Goal: Information Seeking & Learning: Learn about a topic

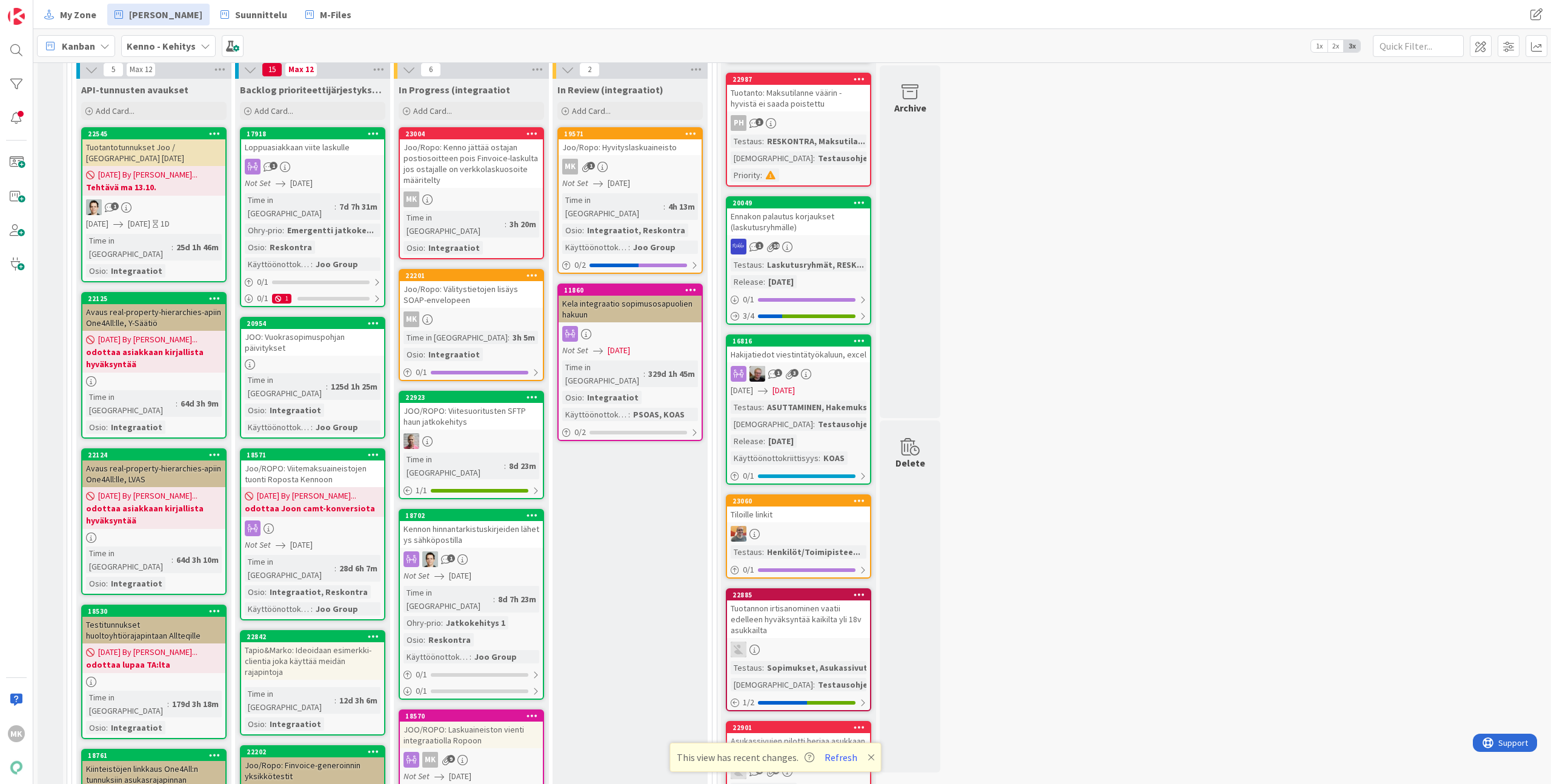
scroll to position [420, 0]
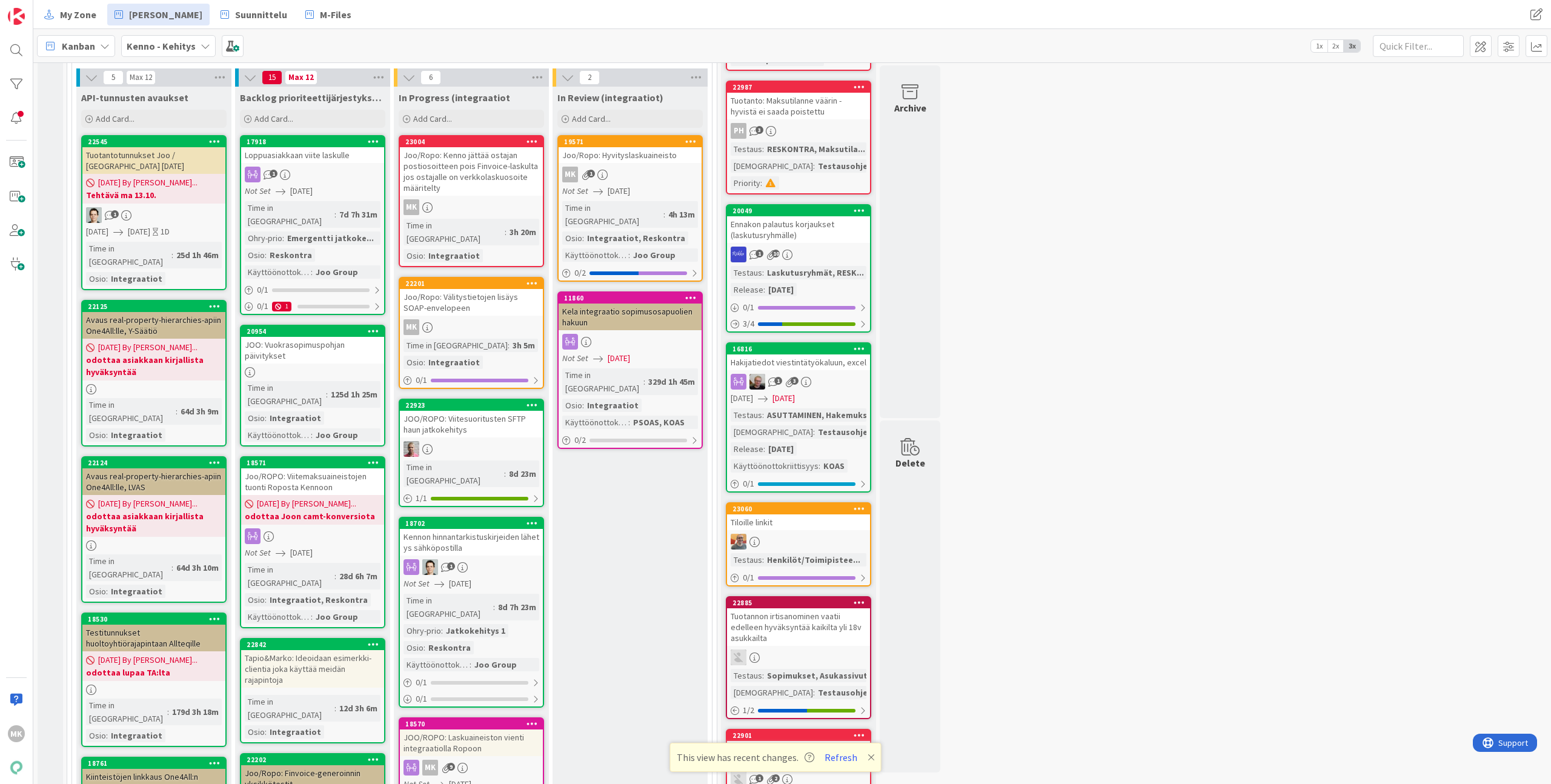
click at [499, 180] on div "Joo/Ropo: Kenno jättää ostajan postiosoitteen pois Finvoice-laskulta jos ostaja…" at bounding box center [472, 171] width 143 height 49
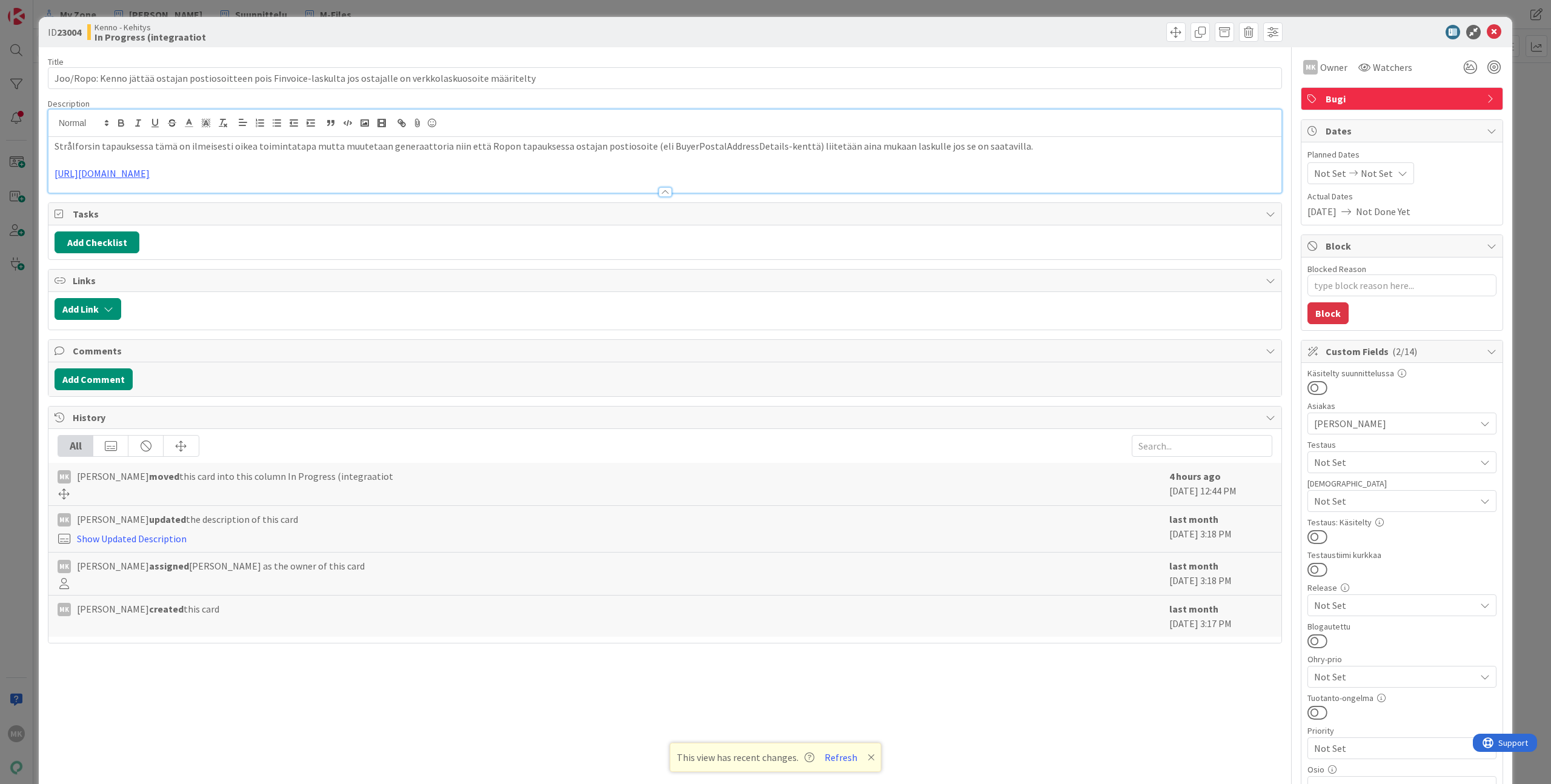
click at [715, 128] on div "Strålforsin tapauksessa tämä on ilmeisesti oikea toimintatapa mutta muutetaan g…" at bounding box center [665, 151] width 1233 height 83
click at [715, 128] on div at bounding box center [665, 123] width 1233 height 27
click at [711, 148] on p "Strålforsin tapauksessa tämä on ilmeisesti oikea toimintatapa mutta muutetaan g…" at bounding box center [665, 146] width 1221 height 14
copy p "BuyerPostalAddressDetails"
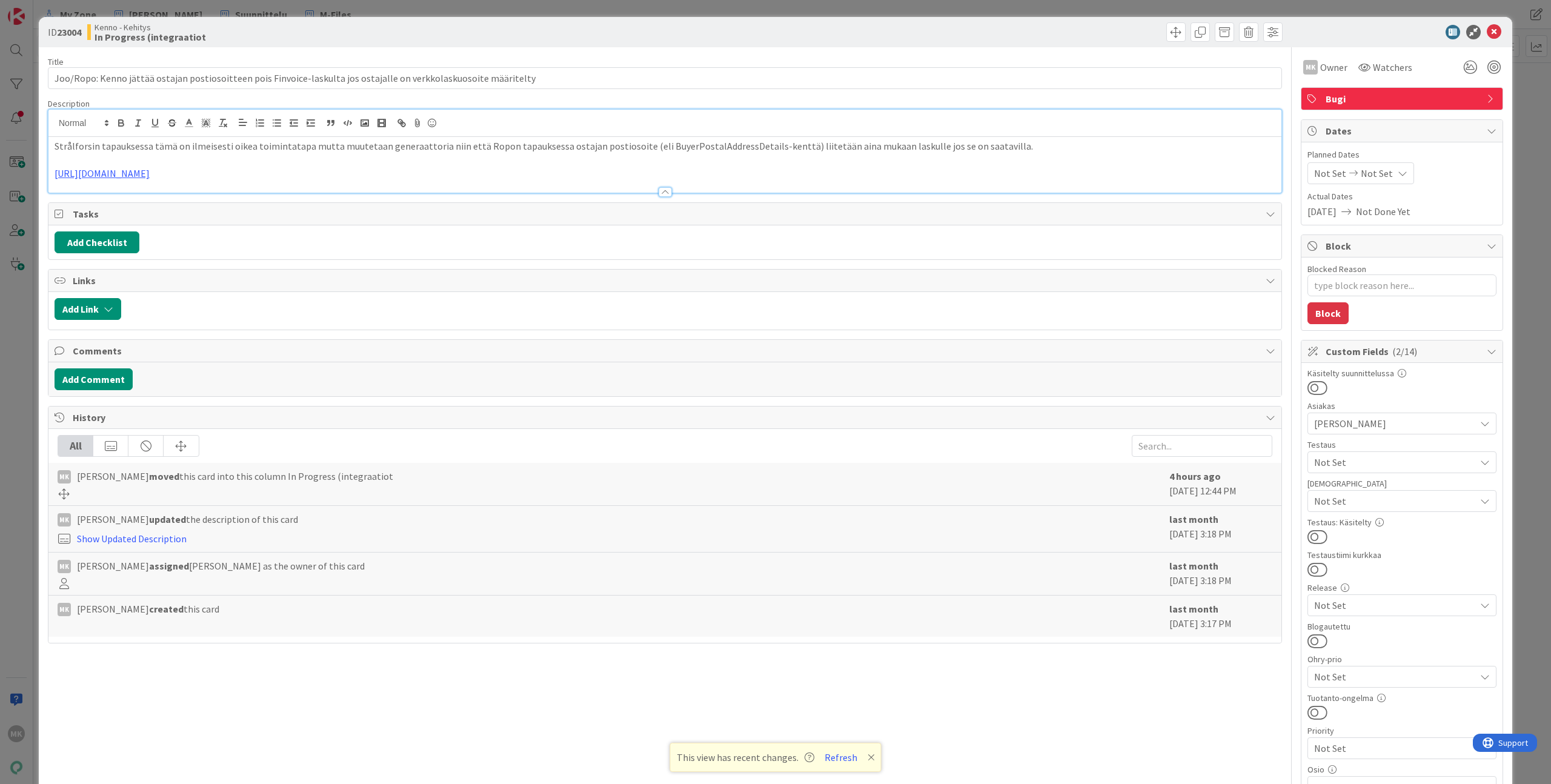
click at [748, 52] on div "Title 114 / 128 Joo/Ropo: Kenno jättää ostajan postiosoitteen pois Finvoice-las…" at bounding box center [665, 581] width 1234 height 1066
type textarea "x"
click at [527, 72] on input "Joo/Ropo: Kenno jättää ostajan postiosoitteen pois Finvoice-laskulta jos ostaja…" at bounding box center [665, 78] width 1234 height 22
click at [568, 62] on div "Title 114 / 128" at bounding box center [665, 62] width 1234 height 11
click at [566, 153] on p at bounding box center [665, 160] width 1221 height 14
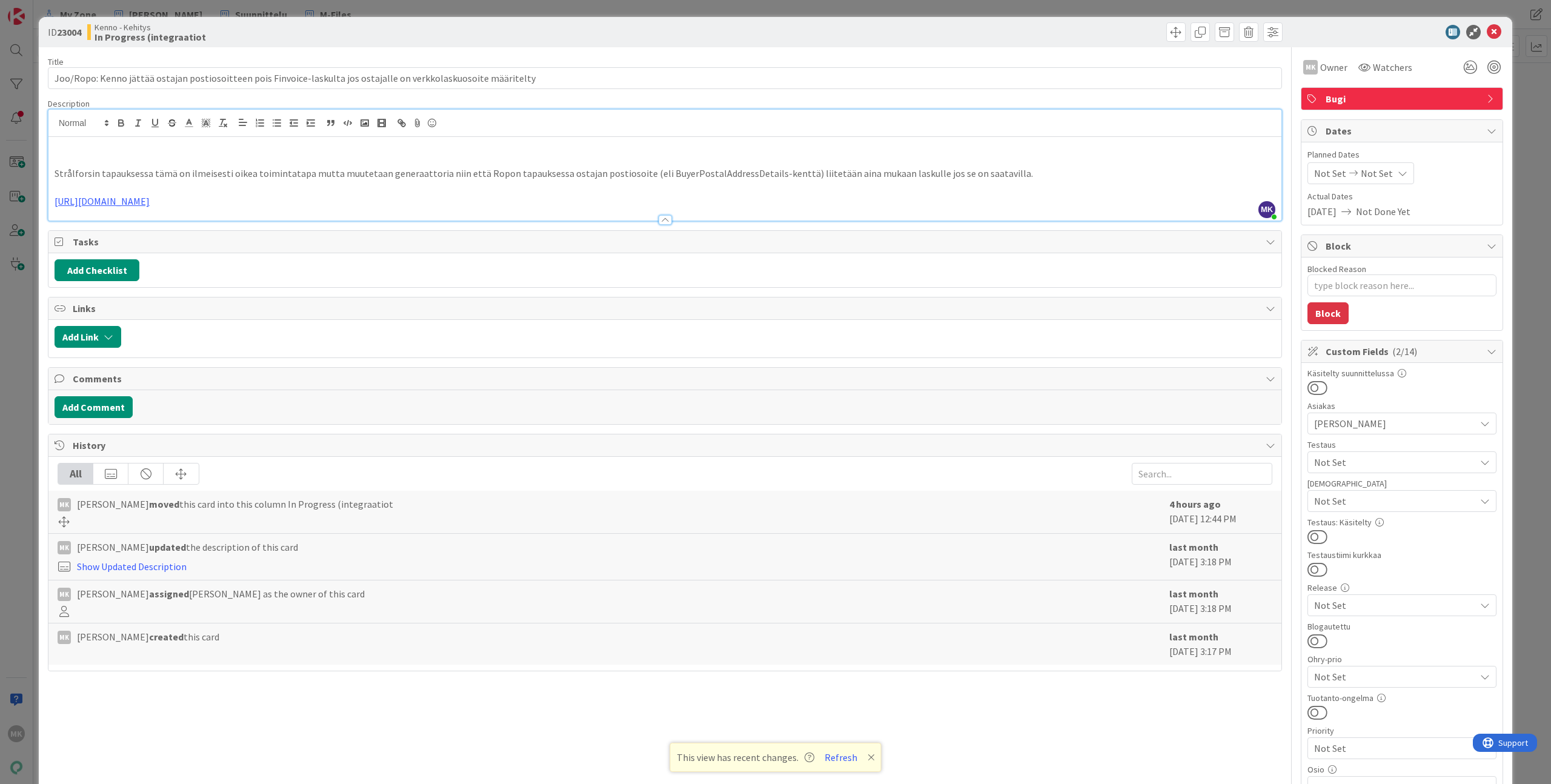
paste div
click at [669, 49] on div "Title 114 / 128 Joo/Ropo: Kenno jättää ostajan postiosoitteen pois Finvoice-las…" at bounding box center [665, 581] width 1234 height 1066
type textarea "x"
click at [441, 30] on div "Kenno - Kehitys In Progress (integraatiot" at bounding box center [375, 31] width 575 height 19
click at [430, 4] on div "ID 23004 Kenno - Kehitys In Progress (integraatiot Title 114 / 128 Joo/Ropo: Ke…" at bounding box center [776, 392] width 1551 height 784
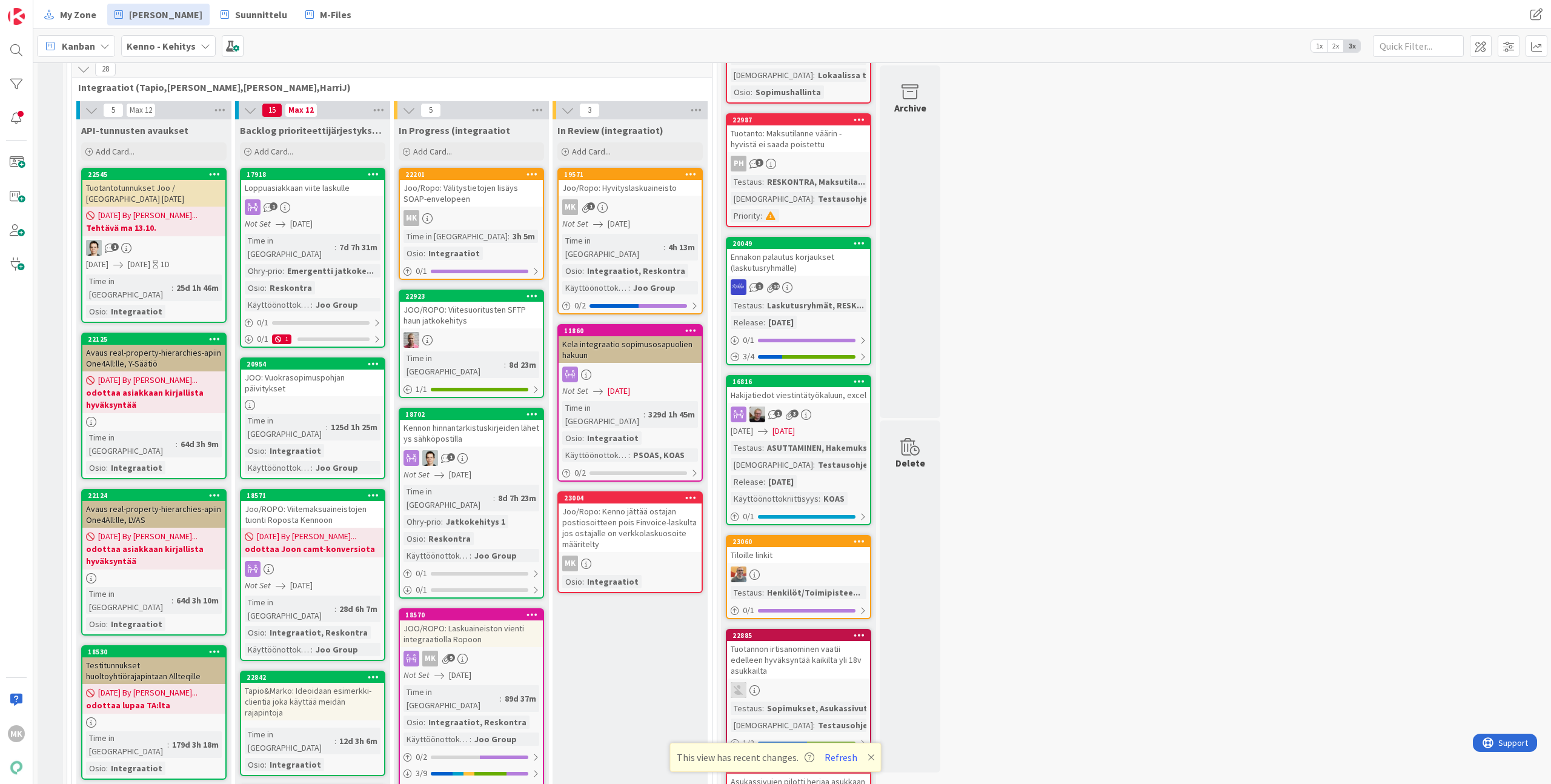
drag, startPoint x: 473, startPoint y: 155, endPoint x: 1259, endPoint y: 3, distance: 800.6
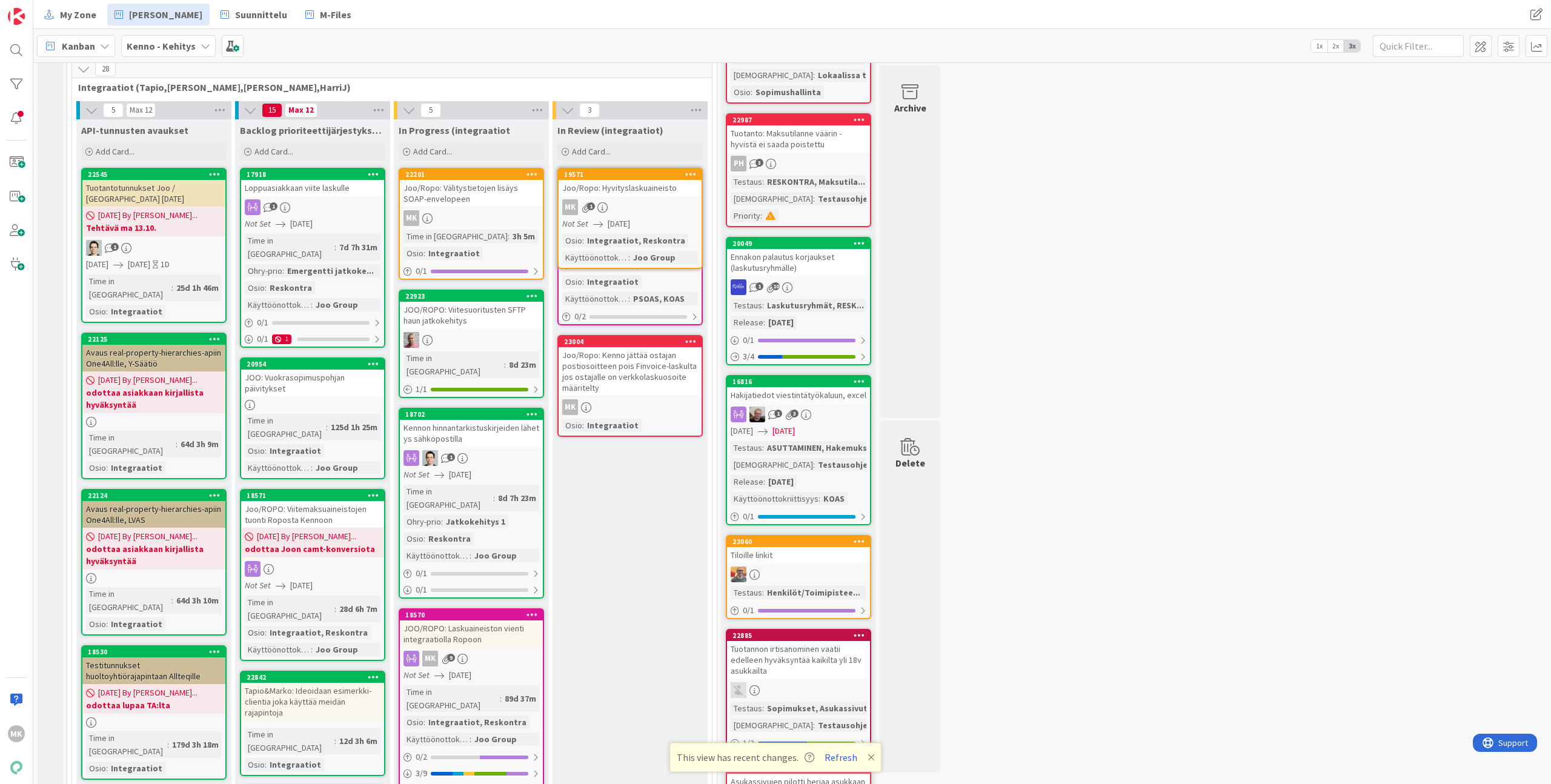
scroll to position [384, 0]
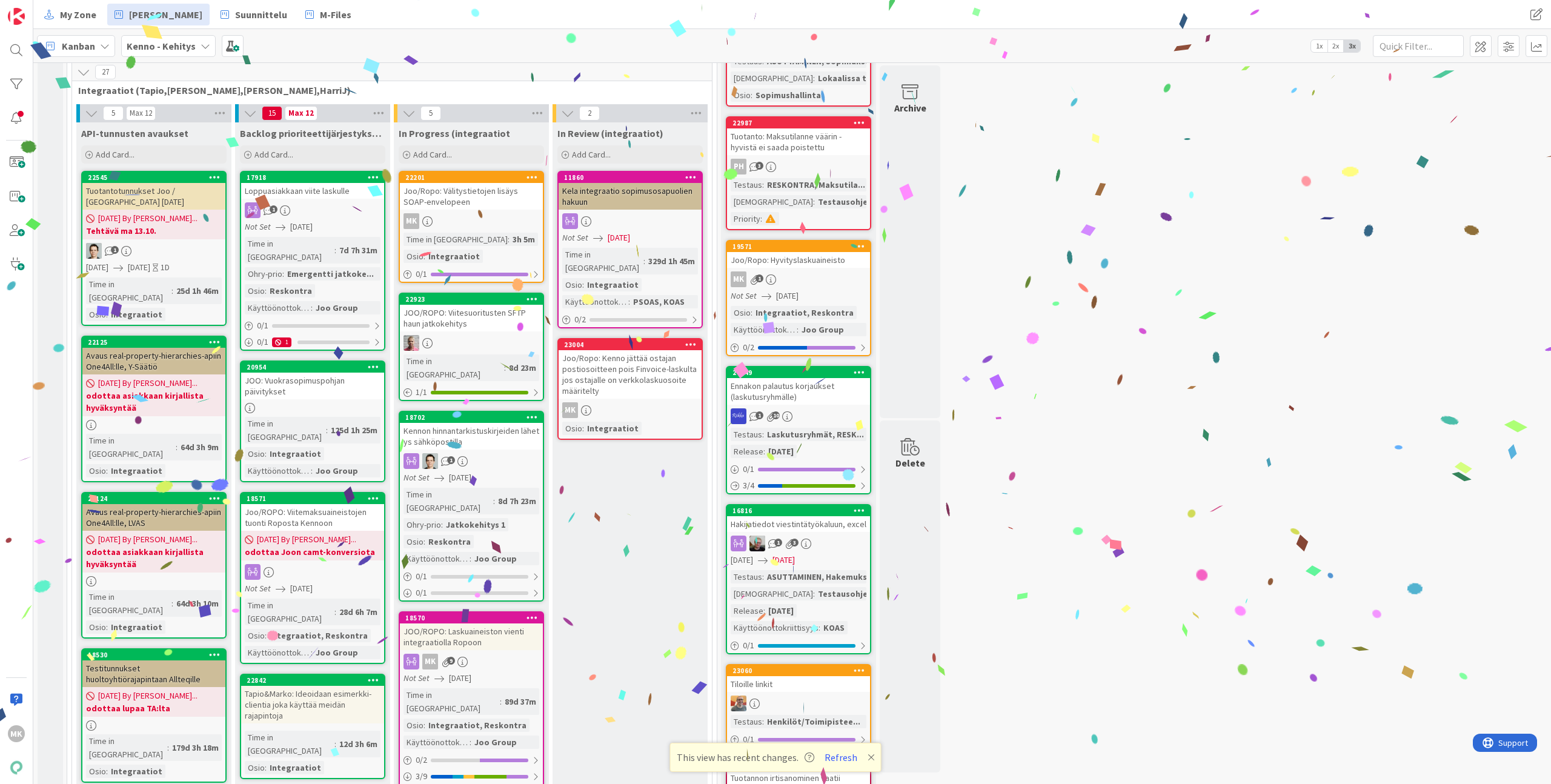
drag, startPoint x: 646, startPoint y: 202, endPoint x: 1041, endPoint y: 361, distance: 425.8
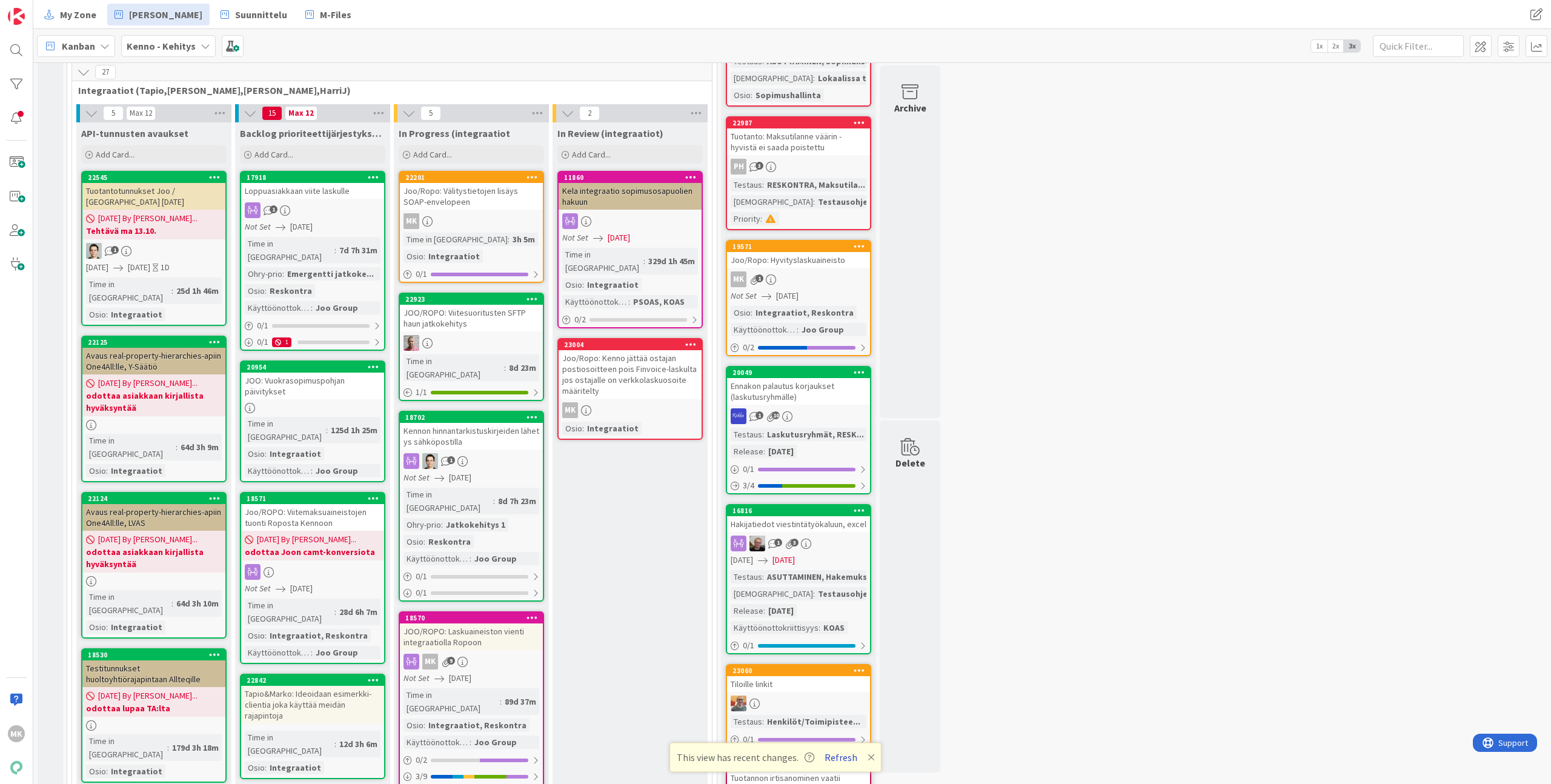
click at [843, 756] on button "Refresh" at bounding box center [841, 757] width 41 height 16
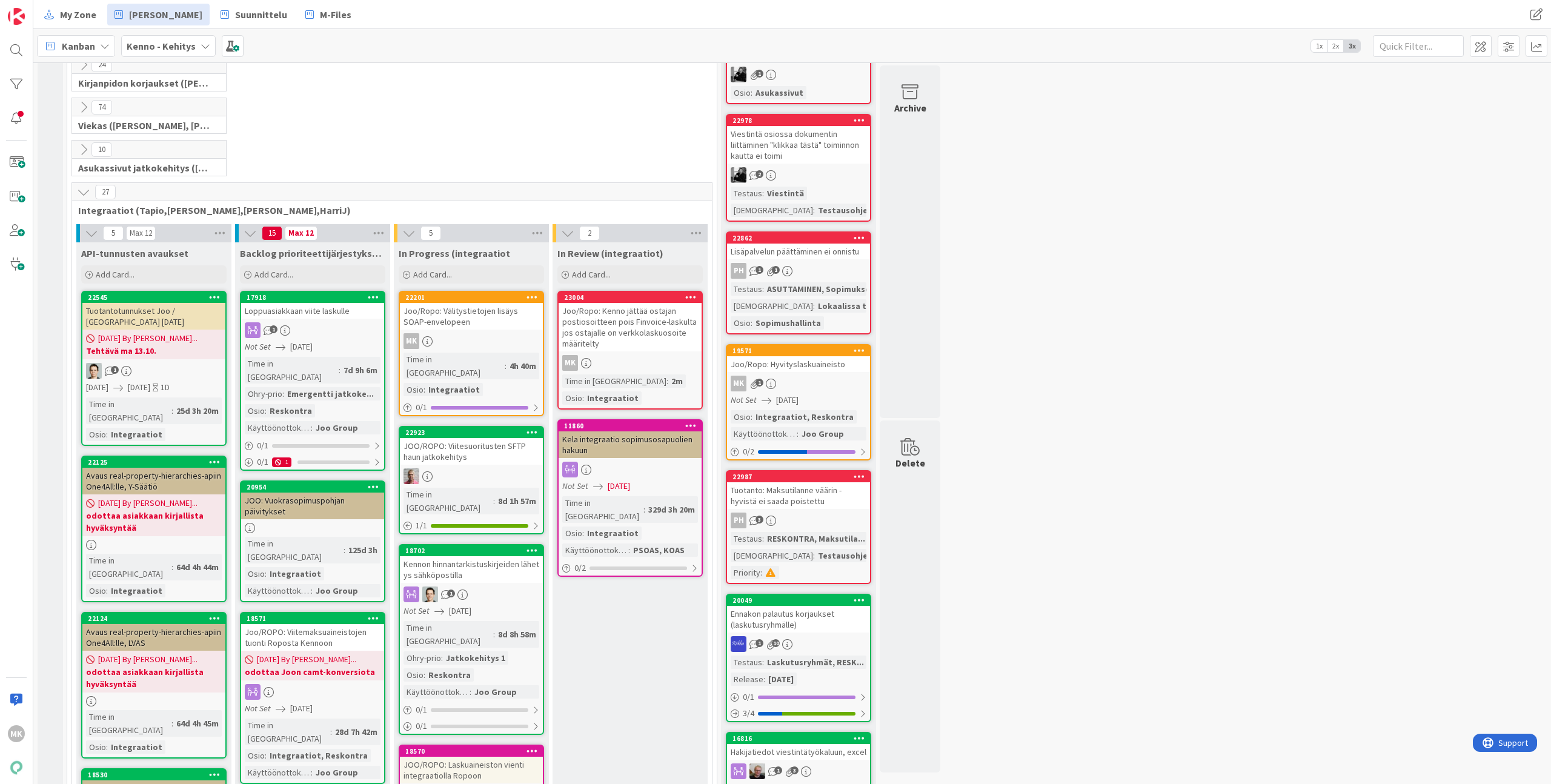
scroll to position [276, 0]
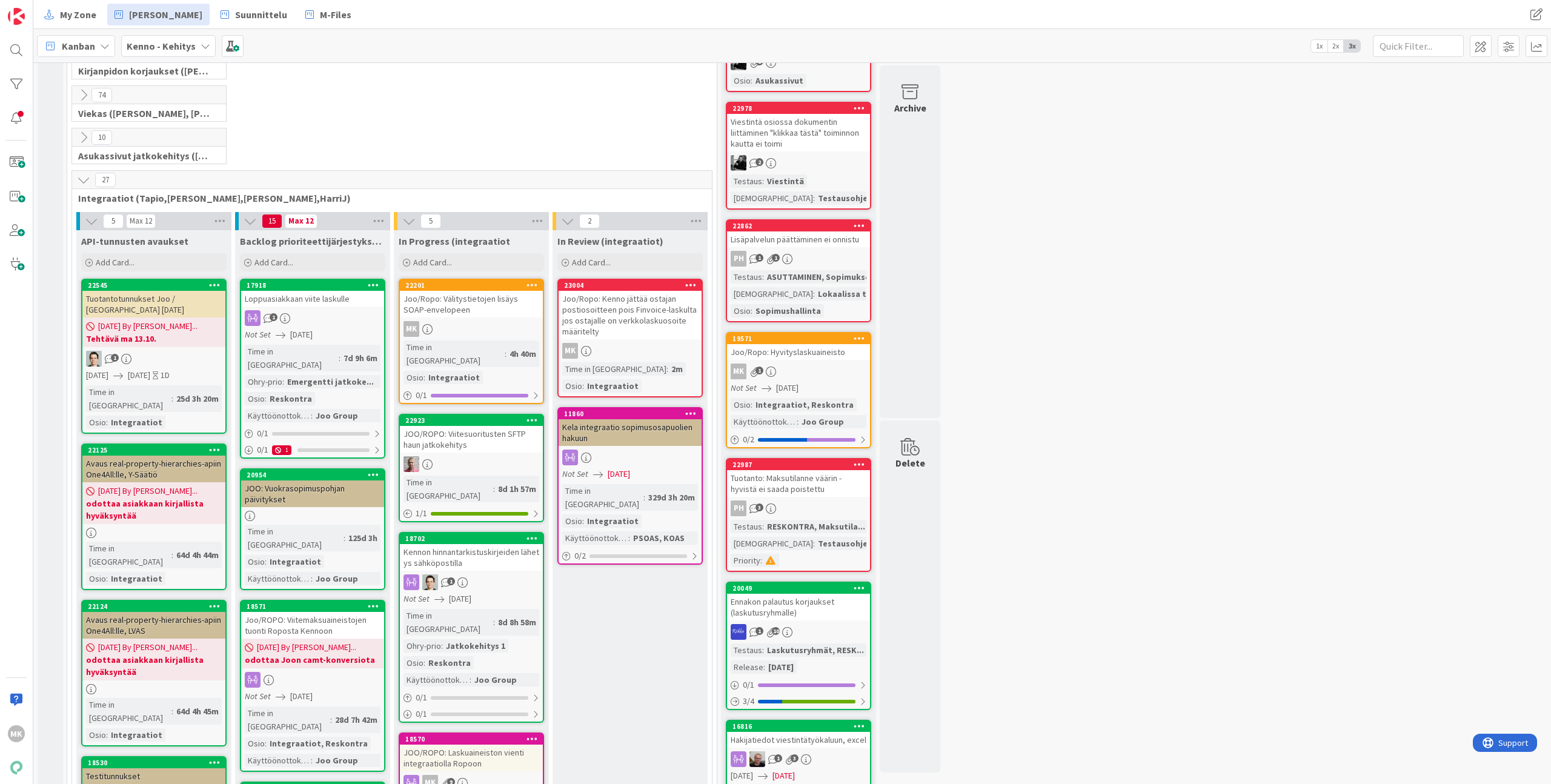
click at [524, 303] on div "Joo/Ropo: Välitystietojen lisäys SOAP-envelopeen" at bounding box center [472, 304] width 143 height 27
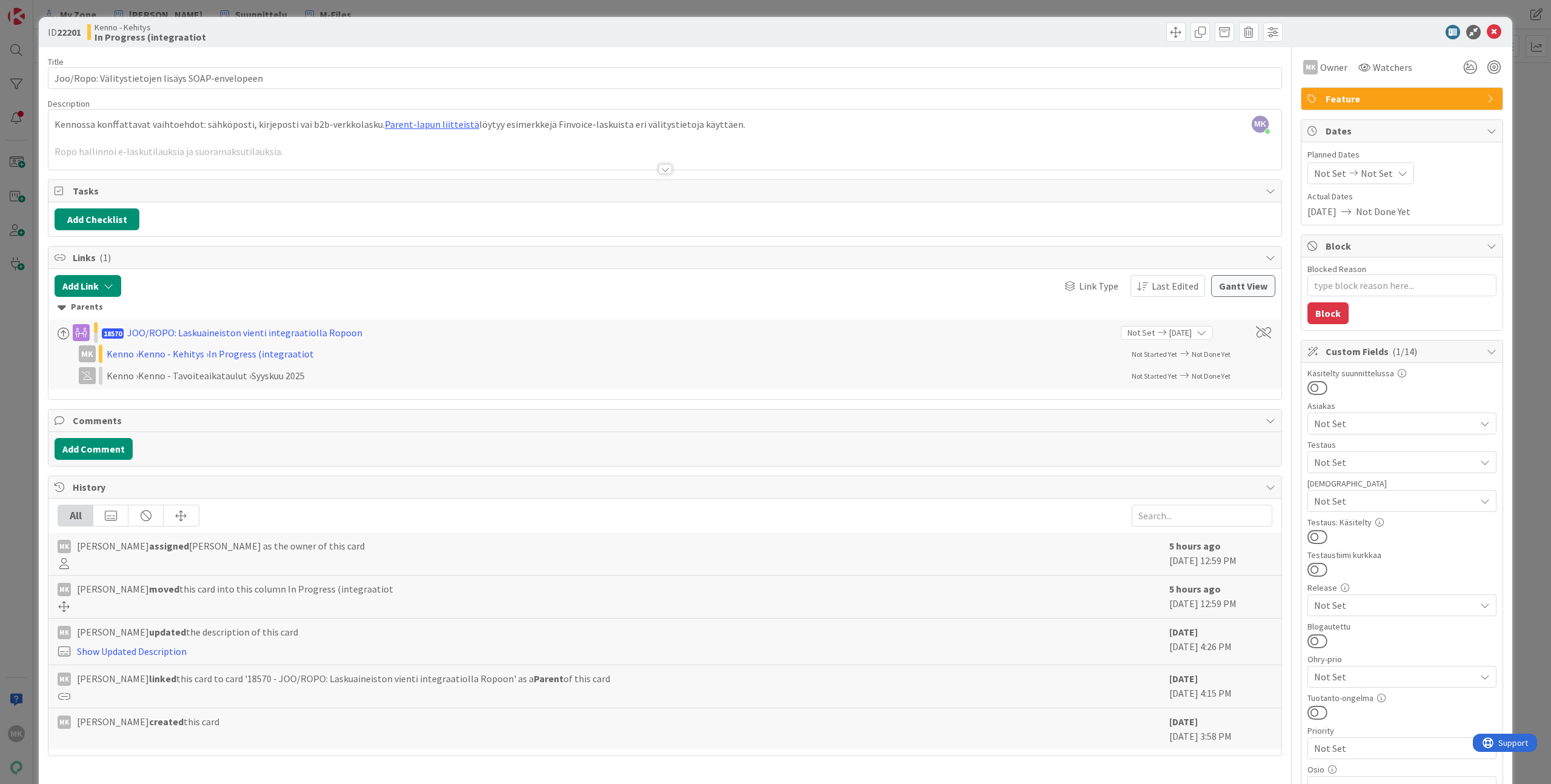
click at [661, 149] on div at bounding box center [665, 154] width 1233 height 31
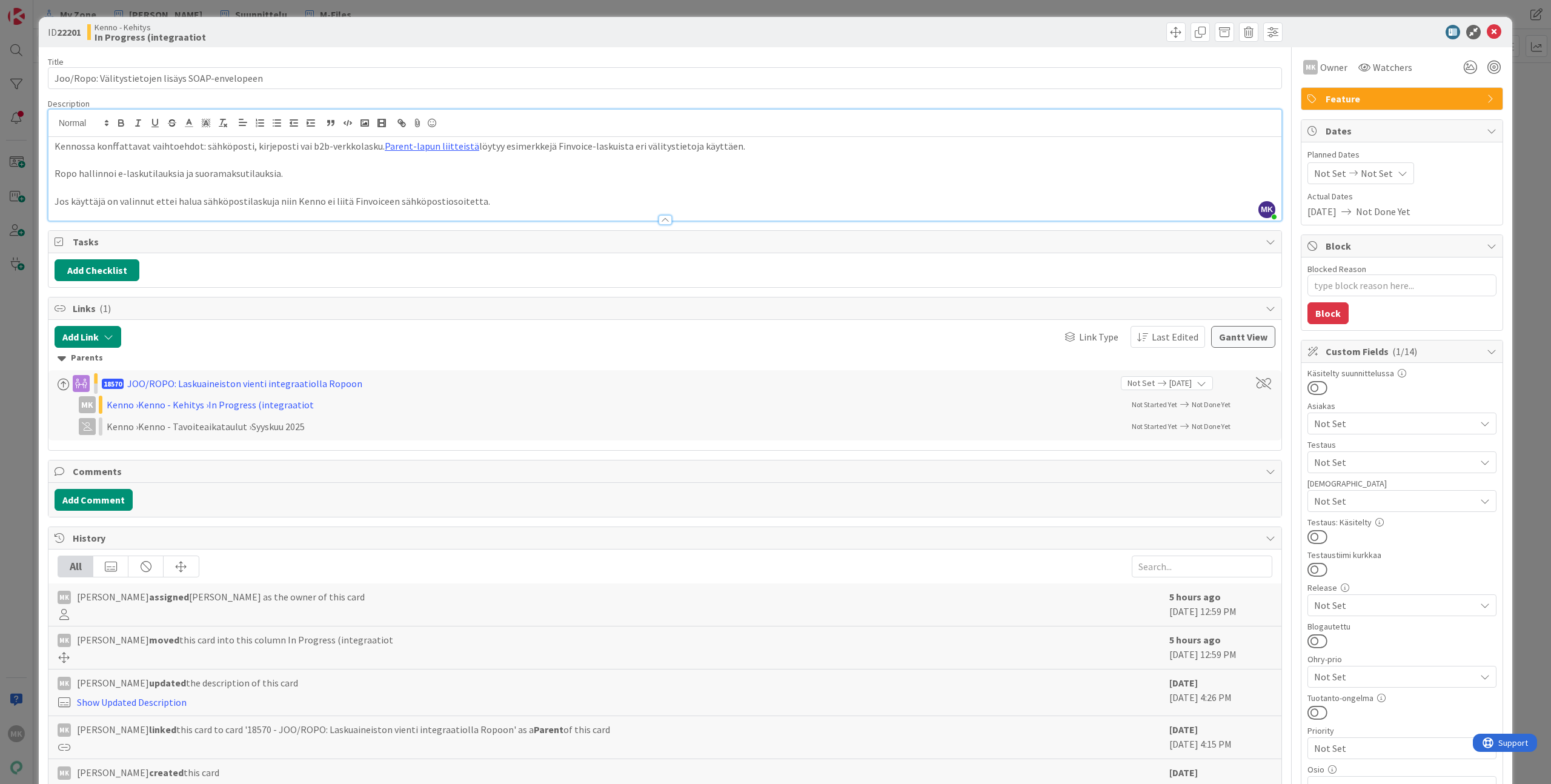
click at [628, 38] on div "Kenno - Kehitys In Progress (integraatiot" at bounding box center [375, 31] width 575 height 19
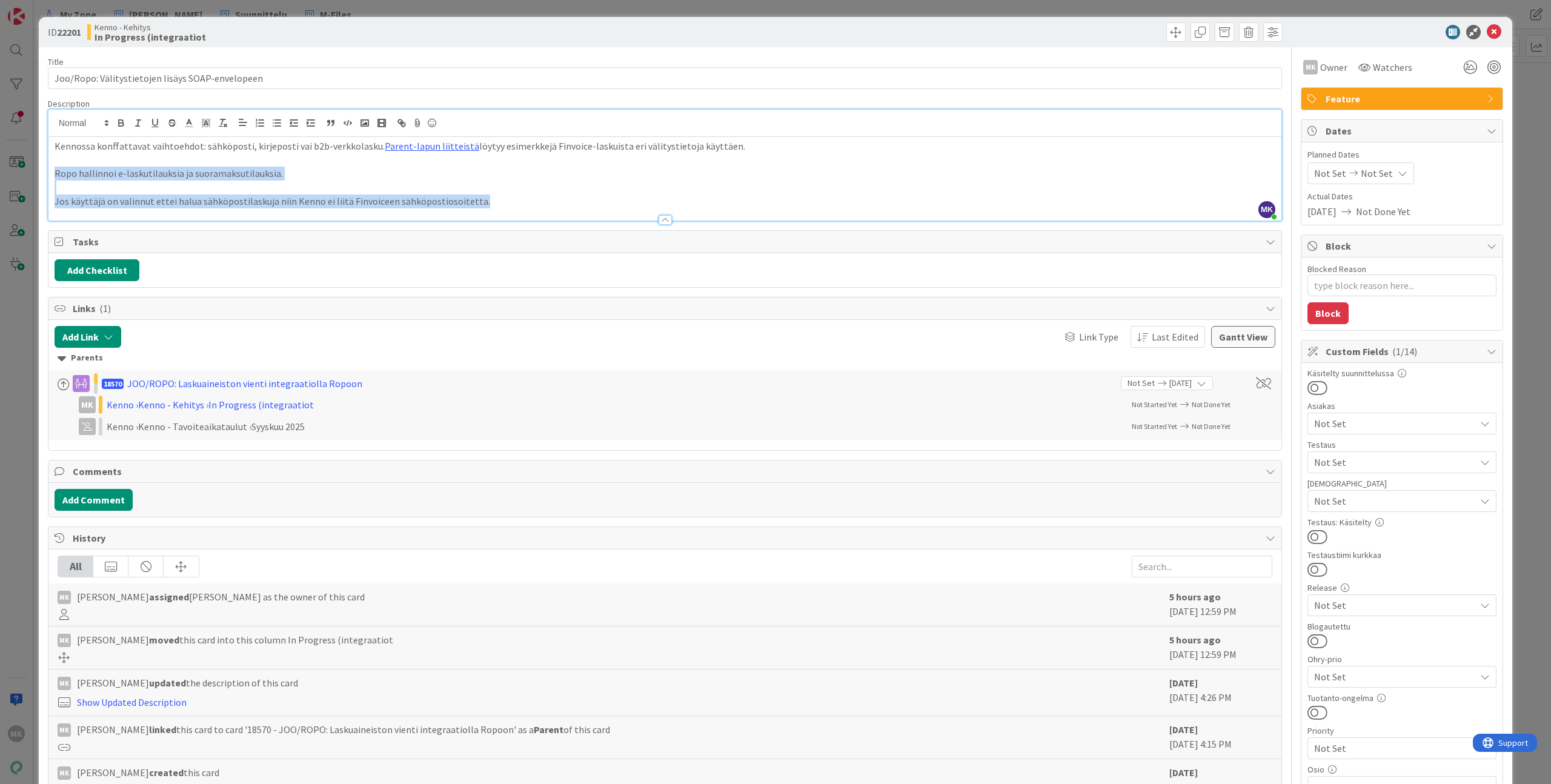
drag, startPoint x: 489, startPoint y: 200, endPoint x: 55, endPoint y: 173, distance: 434.8
click at [55, 173] on div "Kennossa konffattavat vaihtoehdot: sähköposti, kirjeposti vai b2b-verkkolasku. …" at bounding box center [665, 179] width 1233 height 84
click at [234, 174] on p "Ropo hallinnoi e-laskutilauksia ja suoramaksutilauksia." at bounding box center [665, 173] width 1221 height 14
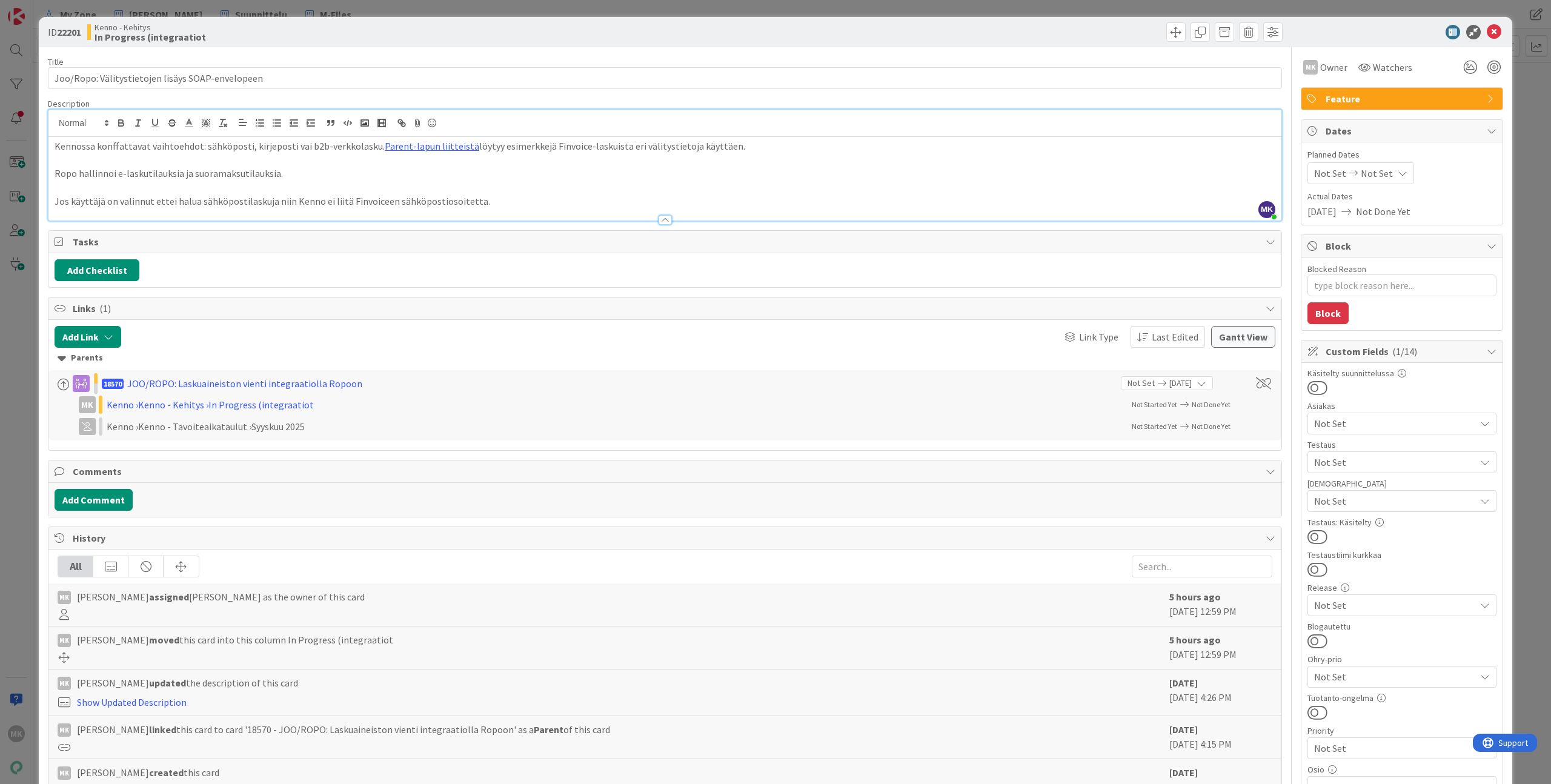
click at [236, 173] on p "Ropo hallinnoi e-laskutilauksia ja suoramaksutilauksia." at bounding box center [665, 173] width 1221 height 14
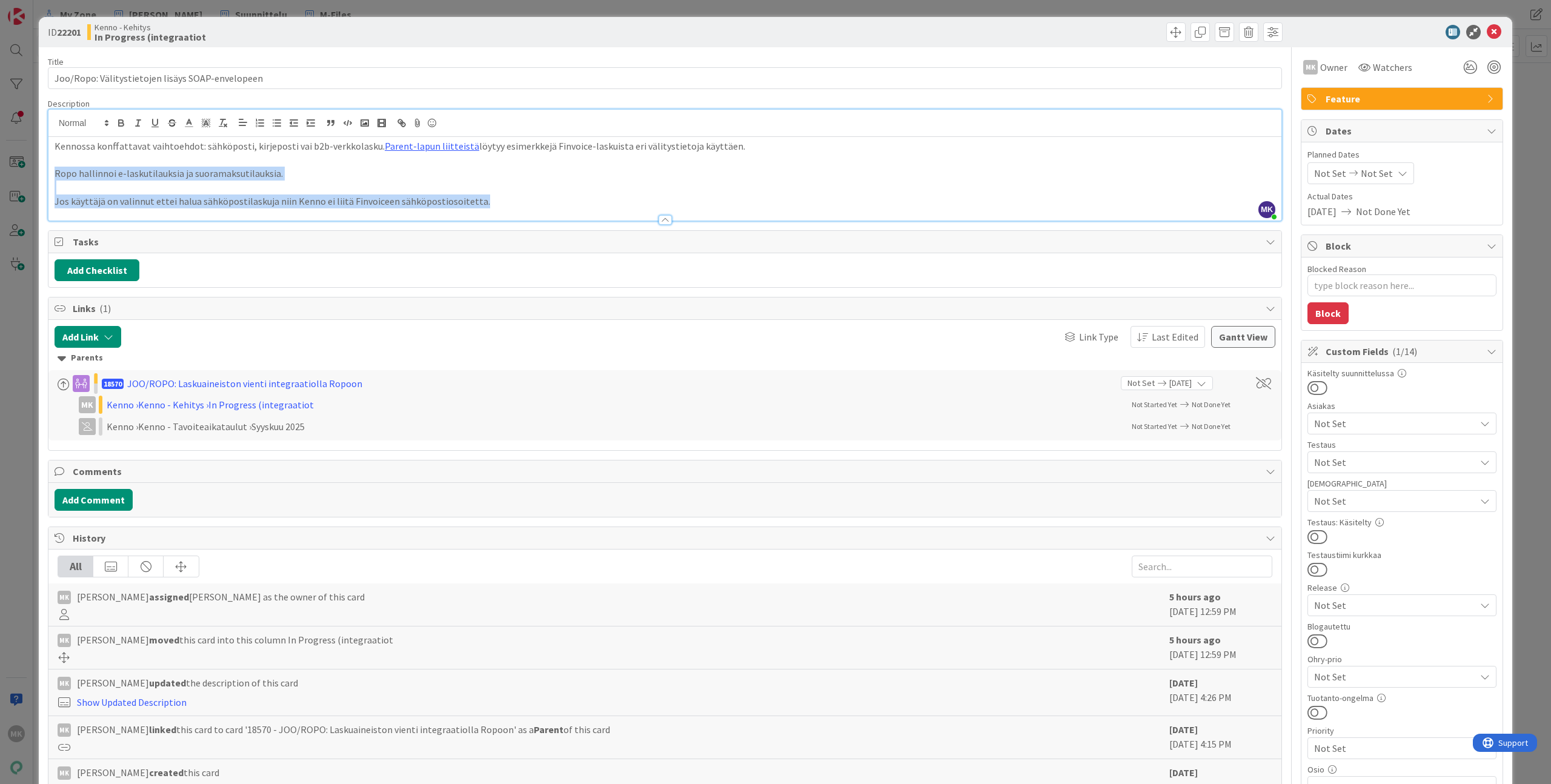
drag, startPoint x: 55, startPoint y: 176, endPoint x: 527, endPoint y: 201, distance: 472.7
click at [527, 201] on div "Kennossa konffattavat vaihtoehdot: sähköposti, kirjeposti vai b2b-verkkolasku. …" at bounding box center [665, 179] width 1233 height 84
copy div "Ropo hallinnoi e-laskutilauksia ja suoramaksutilauksia. Jos käyttäjä on valinnu…"
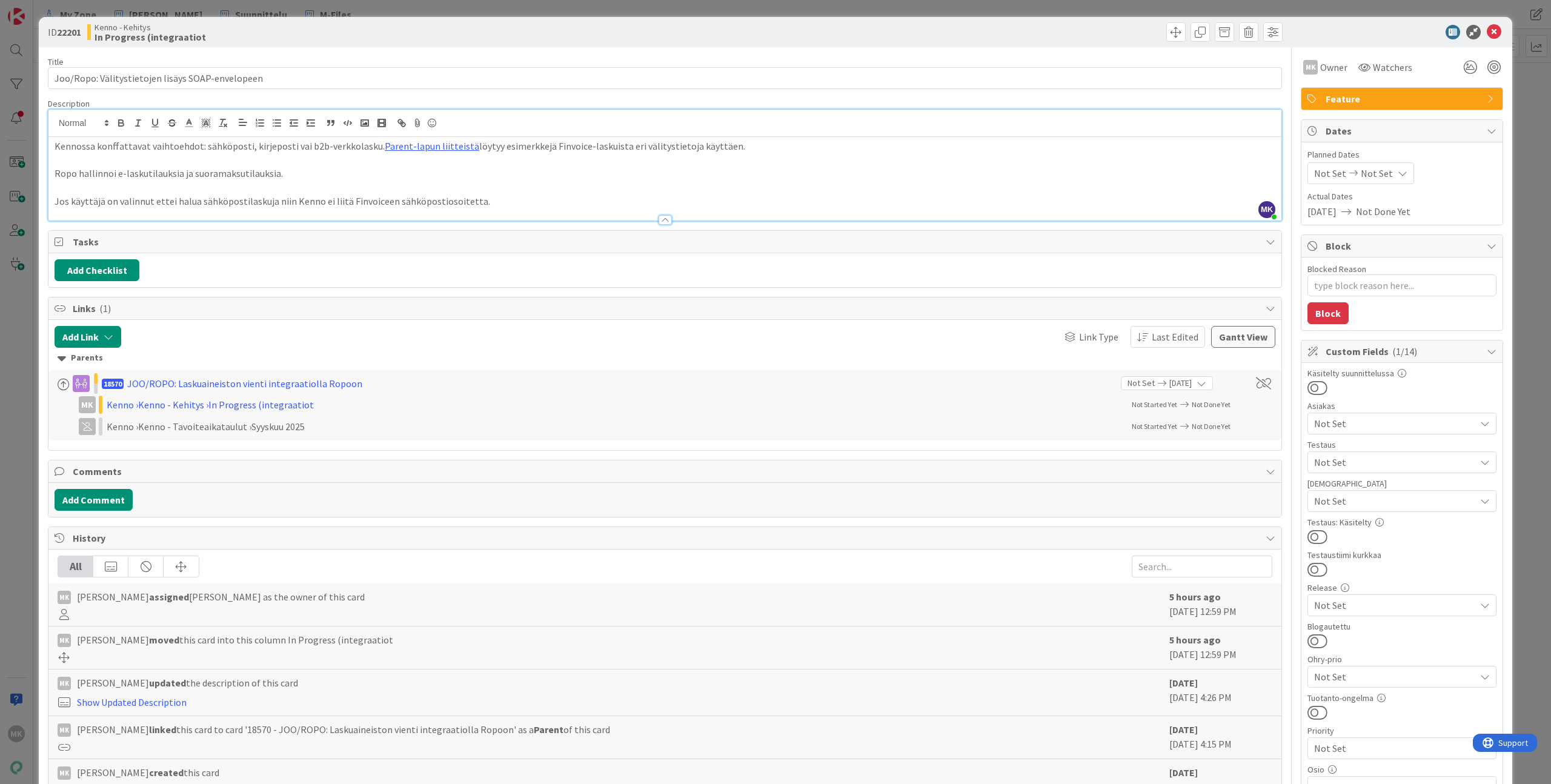
click at [441, 38] on div "Kenno - Kehitys In Progress (integraatiot" at bounding box center [375, 31] width 575 height 19
type textarea "x"
